Goal: Transaction & Acquisition: Subscribe to service/newsletter

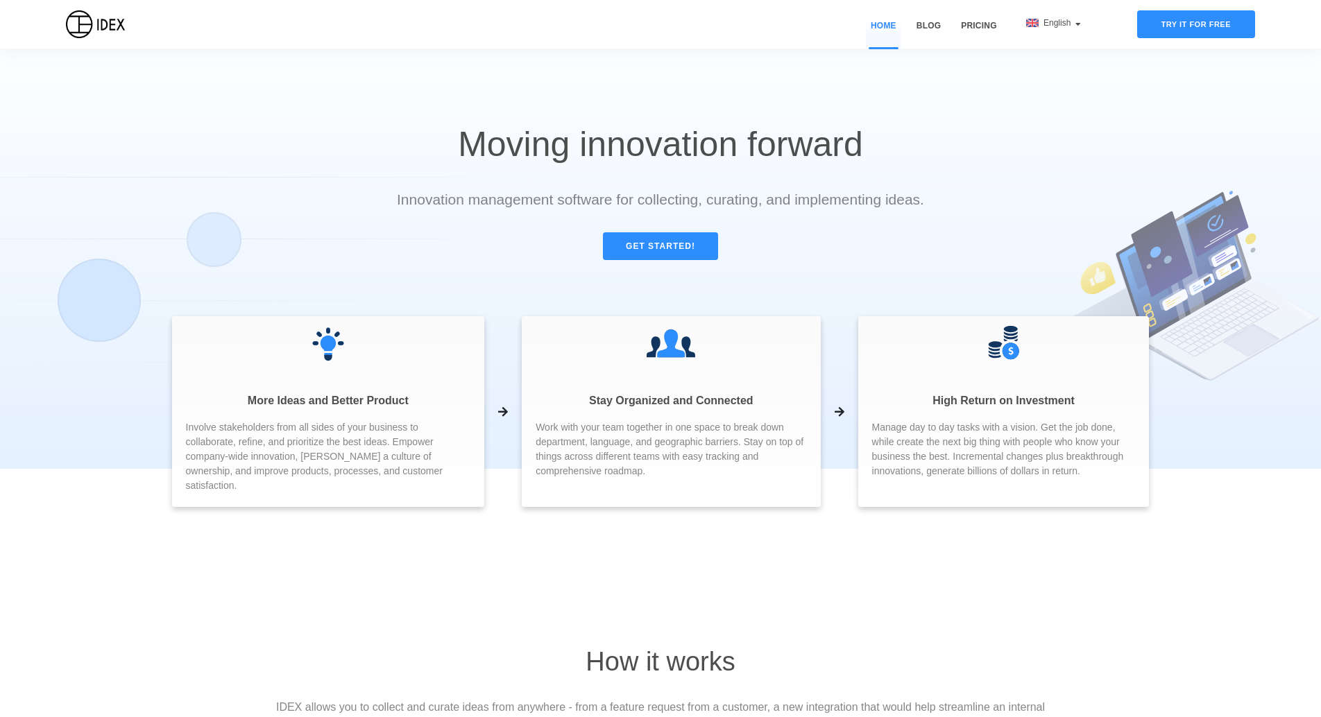
click at [615, 415] on div "Stay Organized and Connected Work with your team together in one space to break…" at bounding box center [671, 411] width 298 height 191
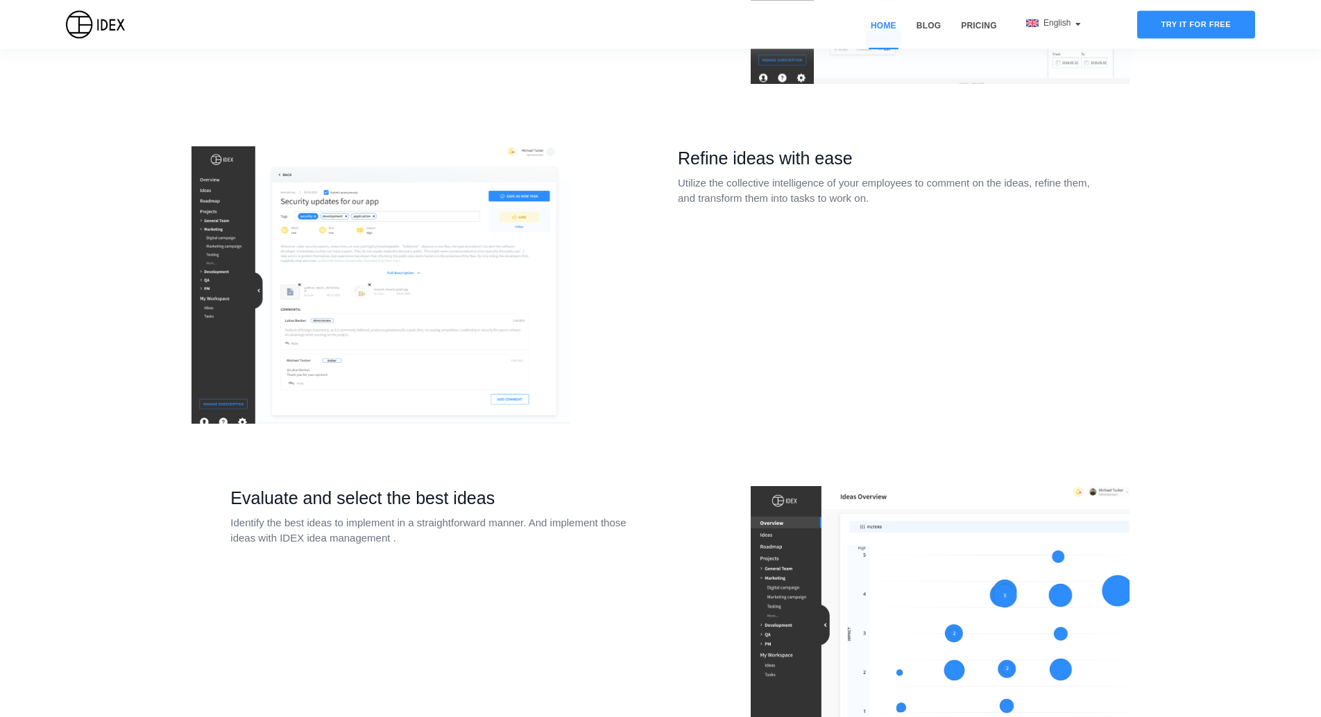
scroll to position [1007, 0]
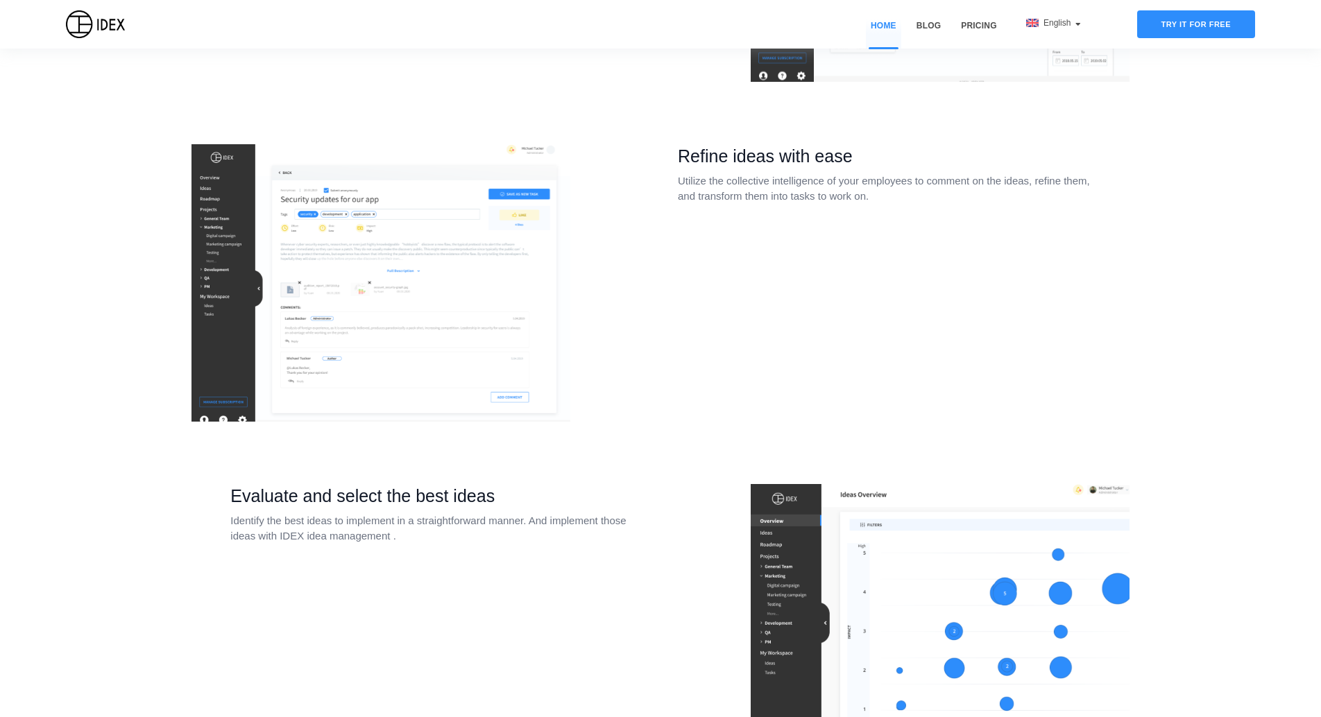
click at [975, 16] on div "Home Blog Pricing" at bounding box center [928, 24] width 146 height 49
click at [979, 22] on link "Pricing" at bounding box center [978, 33] width 45 height 29
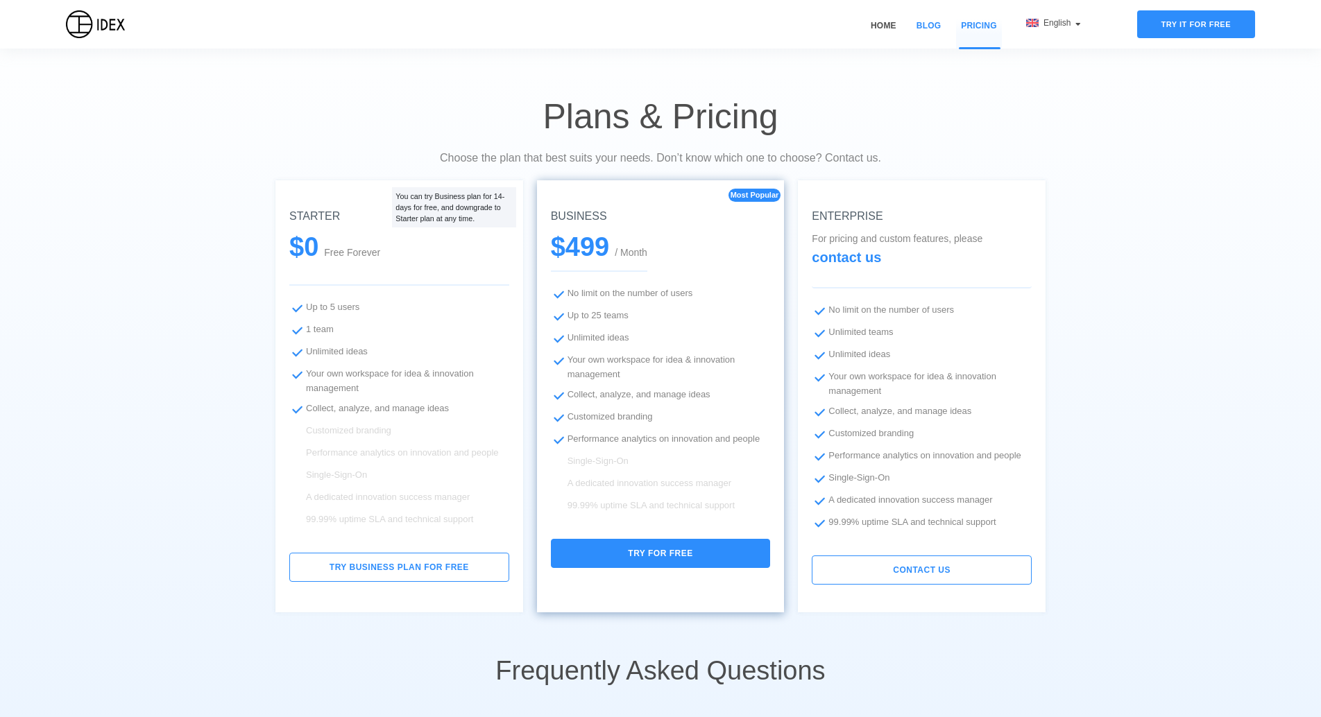
click at [930, 26] on link "Blog" at bounding box center [929, 33] width 34 height 29
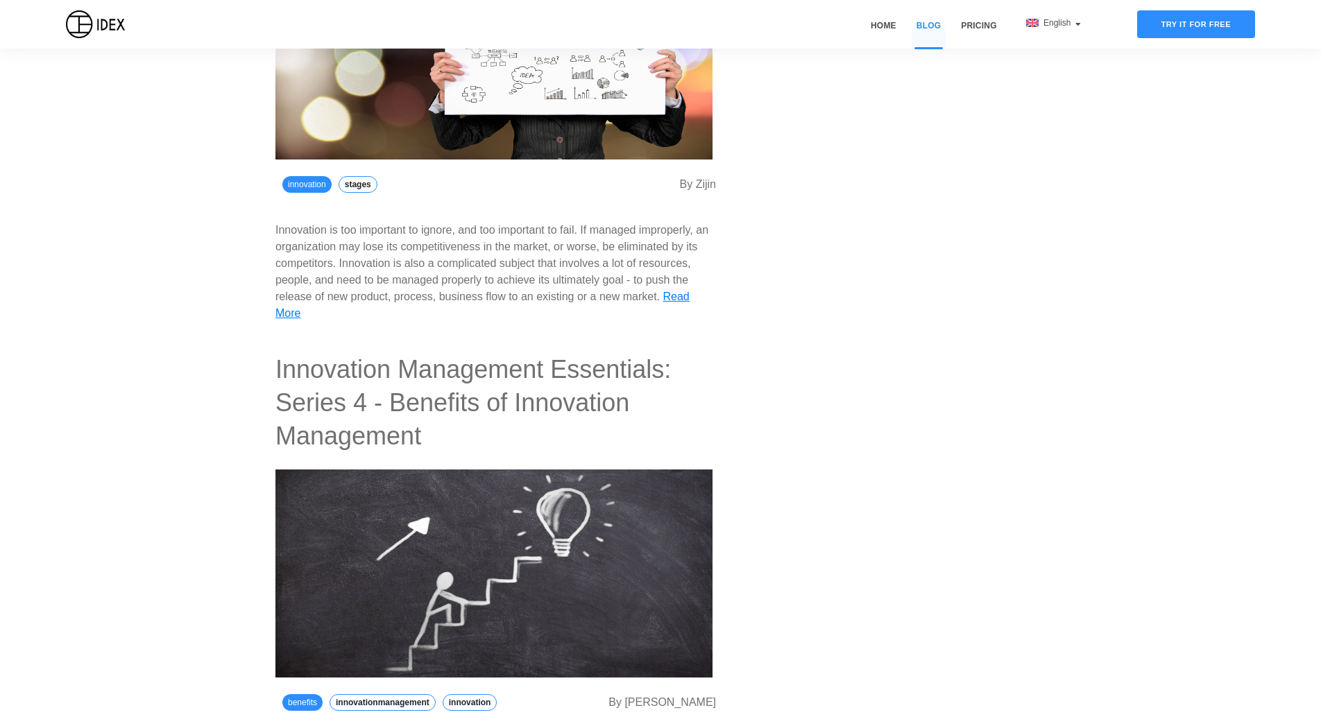
scroll to position [2905, 0]
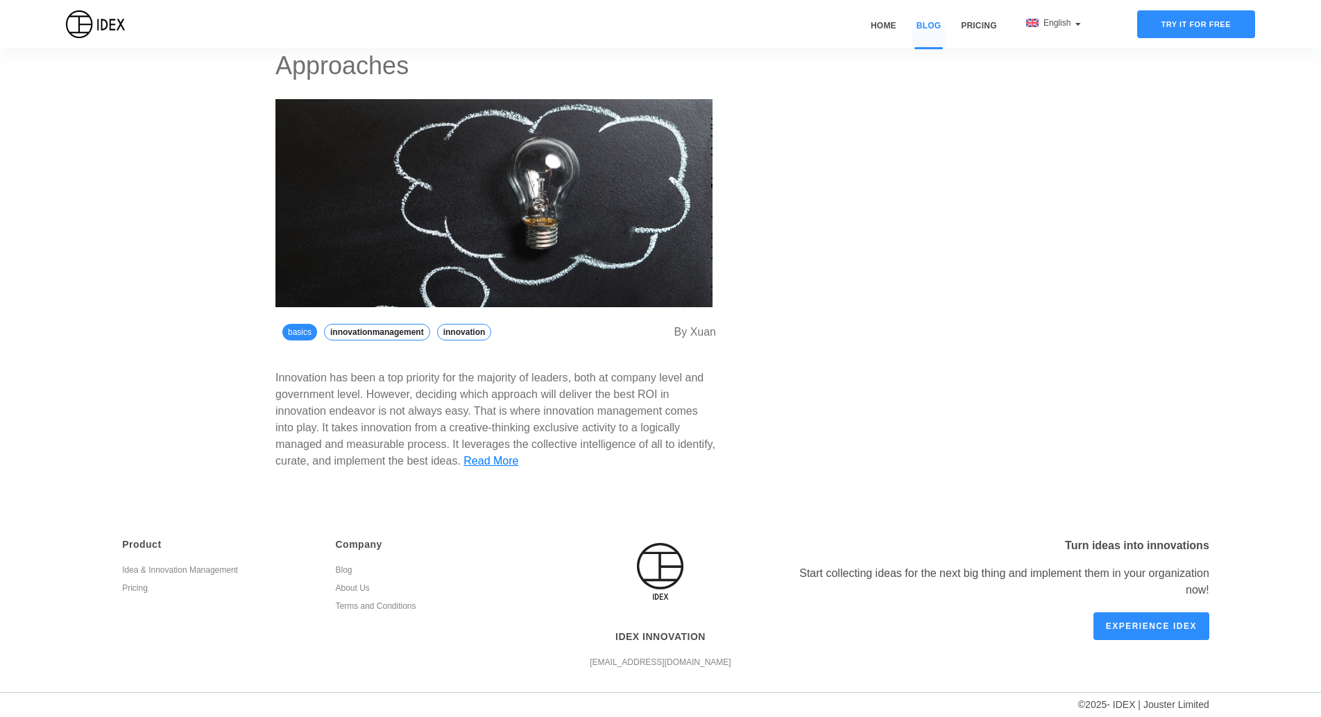
click at [941, 570] on div "Start collecting ideas for the next big thing and implement them in your organi…" at bounding box center [996, 581] width 427 height 33
click at [1151, 638] on link "Experience IDEX" at bounding box center [1151, 627] width 116 height 28
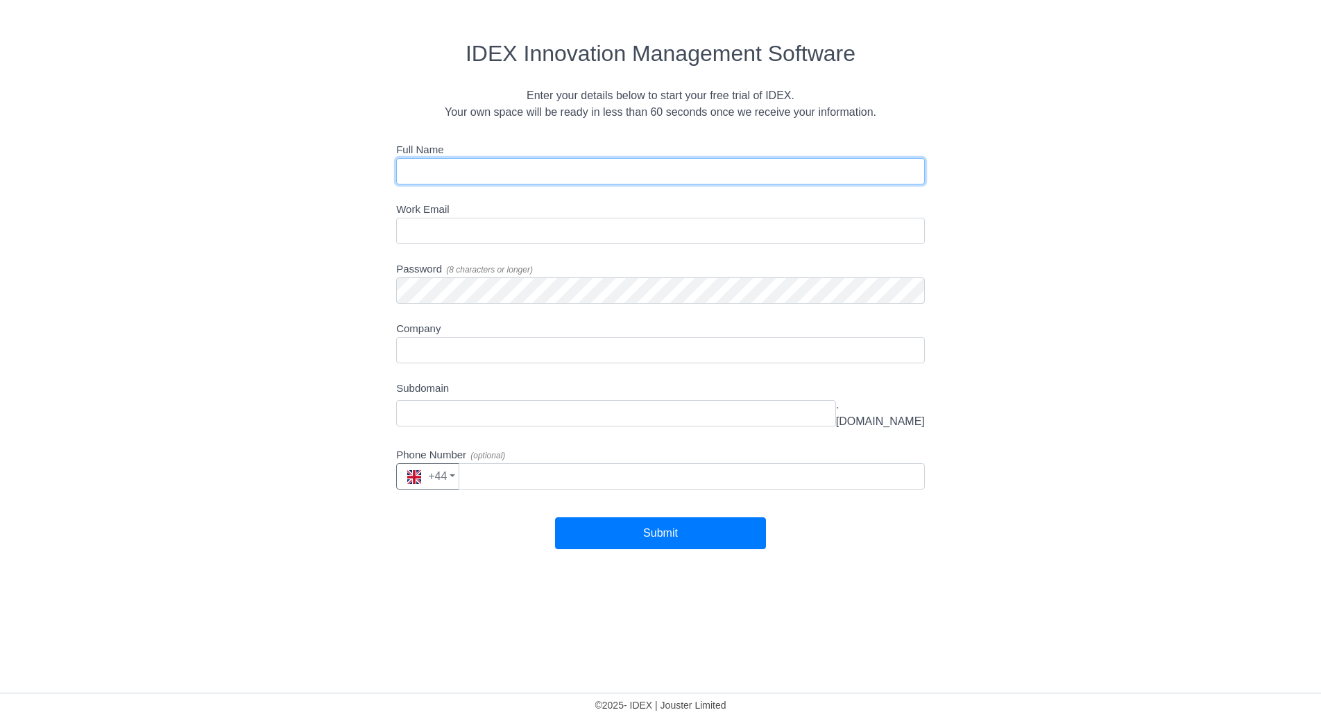
click at [673, 170] on input "Full Name" at bounding box center [660, 171] width 529 height 26
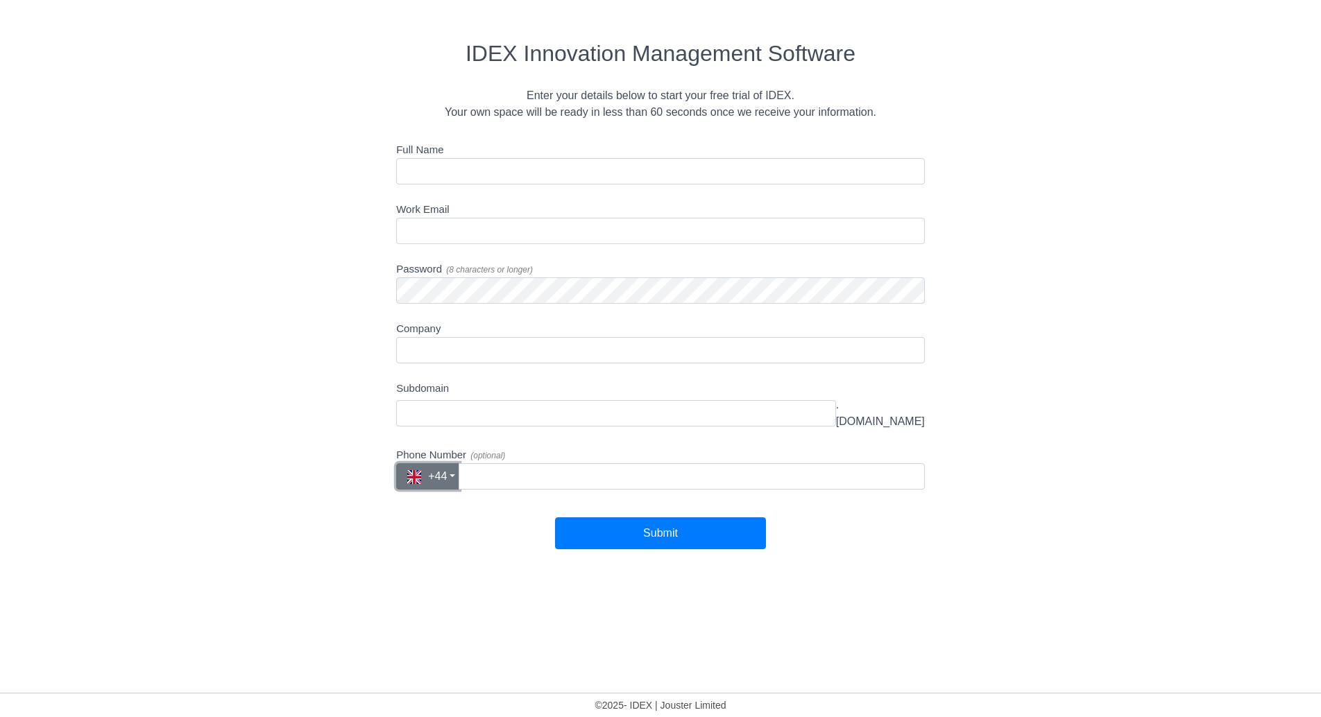
click at [432, 470] on span "+44" at bounding box center [427, 476] width 40 height 12
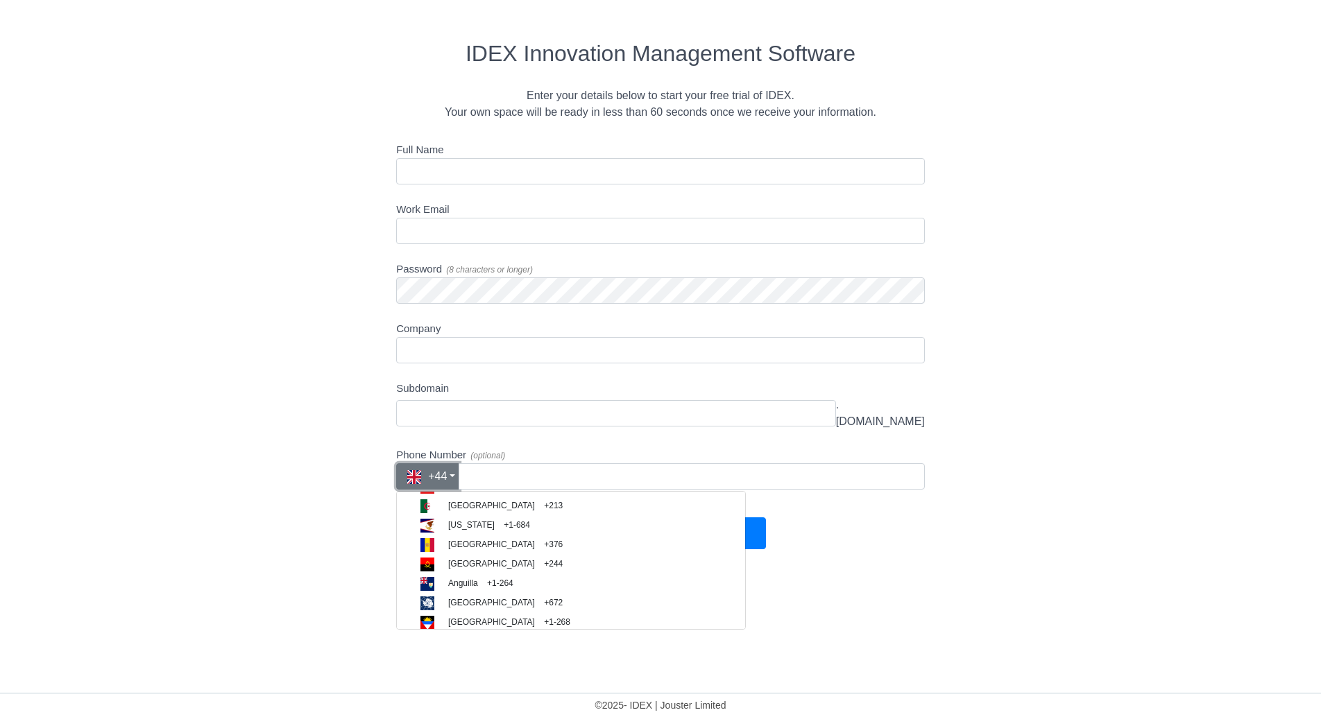
scroll to position [117, 0]
click at [246, 366] on div "Full Name Work Email Password ( 8 characters or longer ) Company Subdomain .[DO…" at bounding box center [660, 346] width 1321 height 408
